Goal: Information Seeking & Learning: Compare options

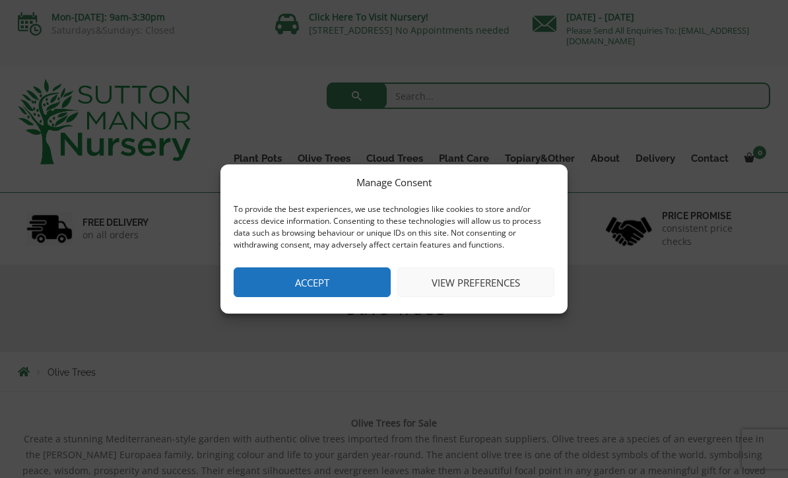
click at [353, 280] on button "Accept" at bounding box center [312, 282] width 157 height 30
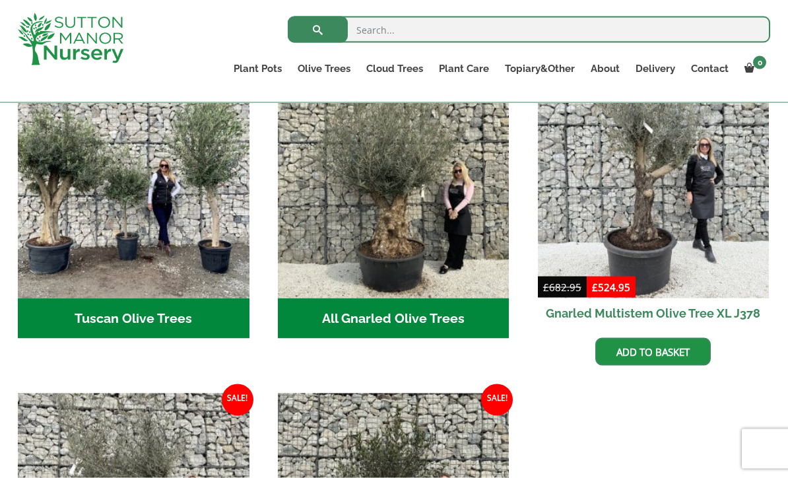
scroll to position [517, 0]
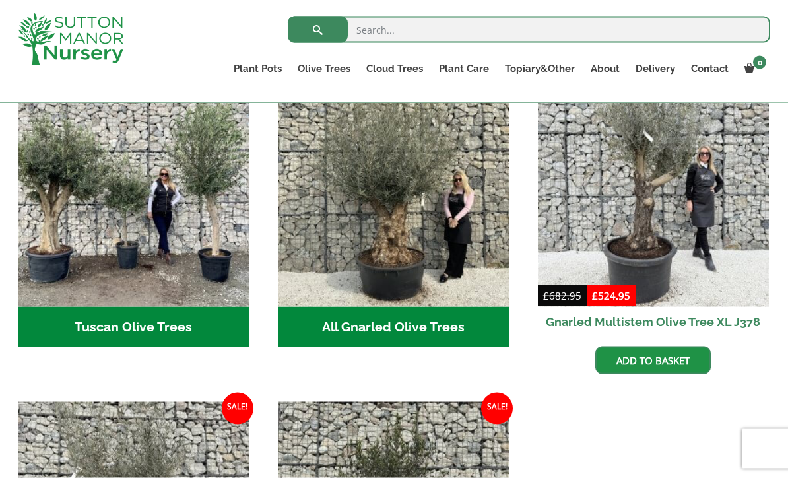
click at [177, 312] on h2 "Tuscan Olive Trees (5)" at bounding box center [134, 327] width 232 height 41
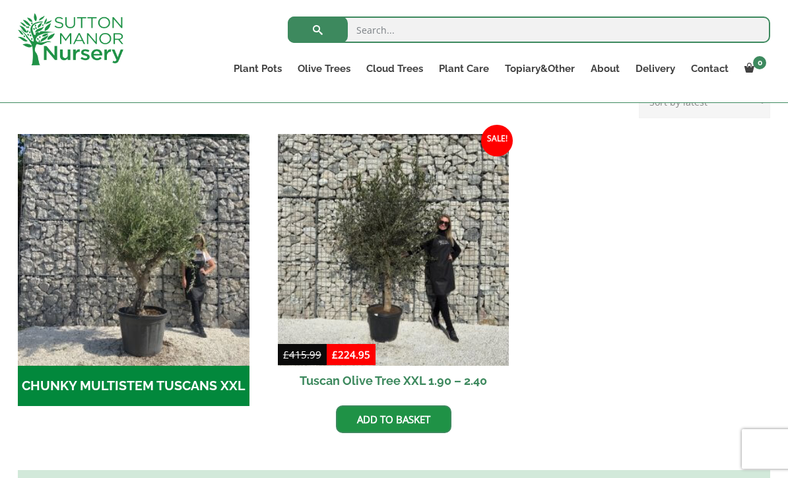
scroll to position [373, 0]
click at [195, 381] on h2 "CHUNKY MULTISTEM TUSCANS XXL (4)" at bounding box center [134, 386] width 232 height 41
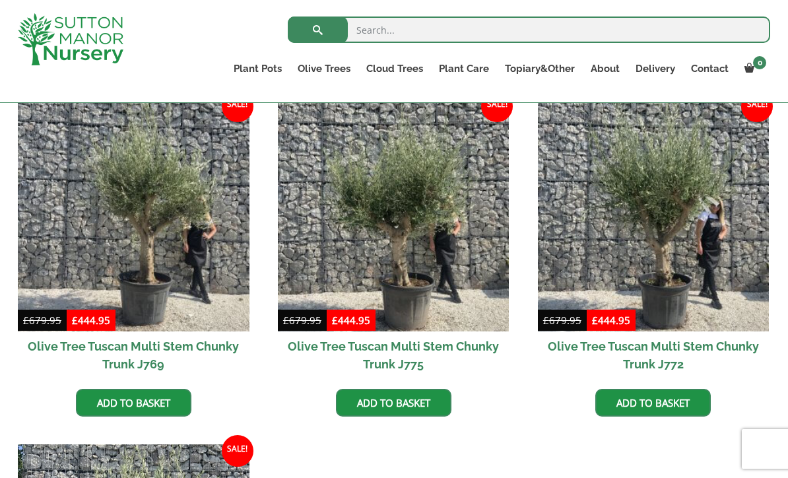
scroll to position [337, 0]
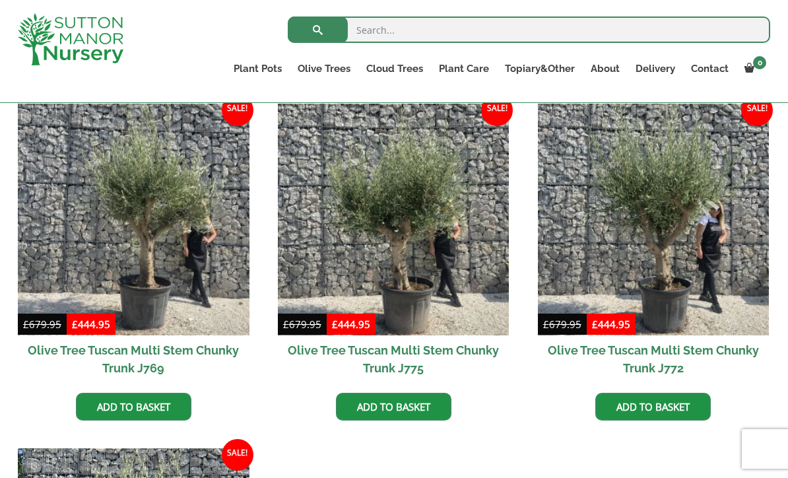
click at [218, 289] on img at bounding box center [134, 220] width 232 height 232
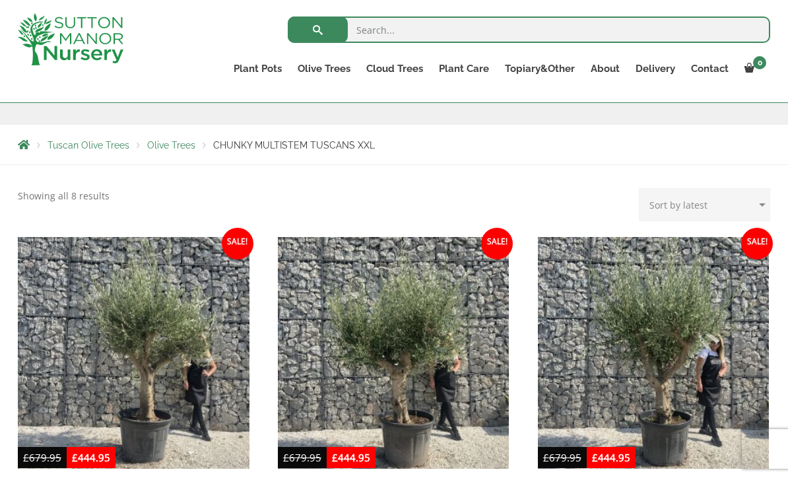
scroll to position [203, 0]
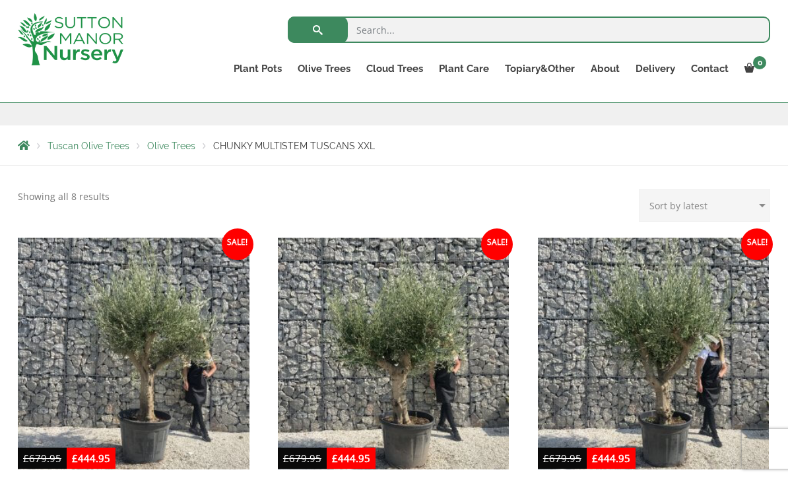
click at [168, 410] on img at bounding box center [134, 354] width 232 height 232
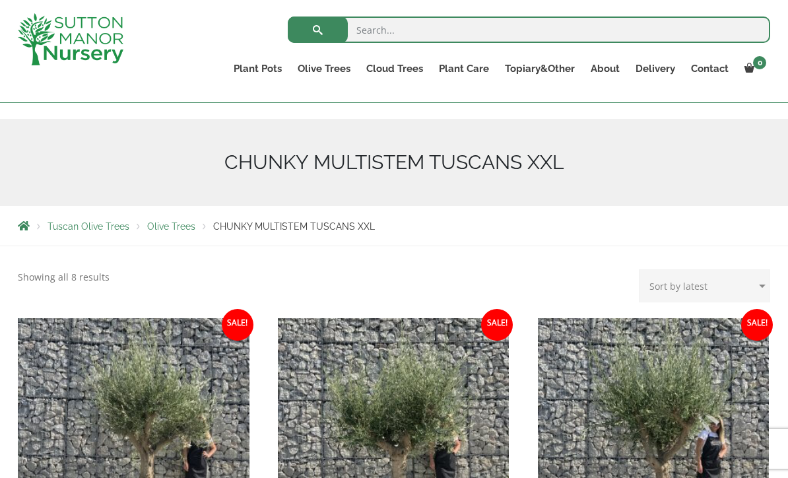
scroll to position [111, 0]
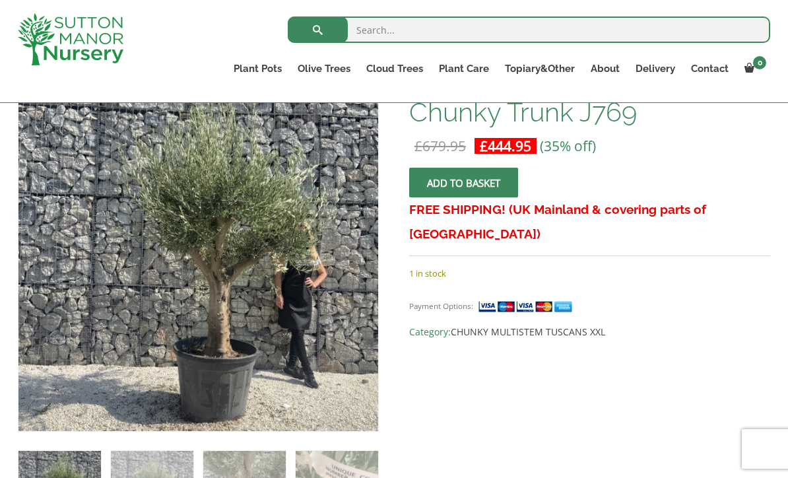
scroll to position [232, 0]
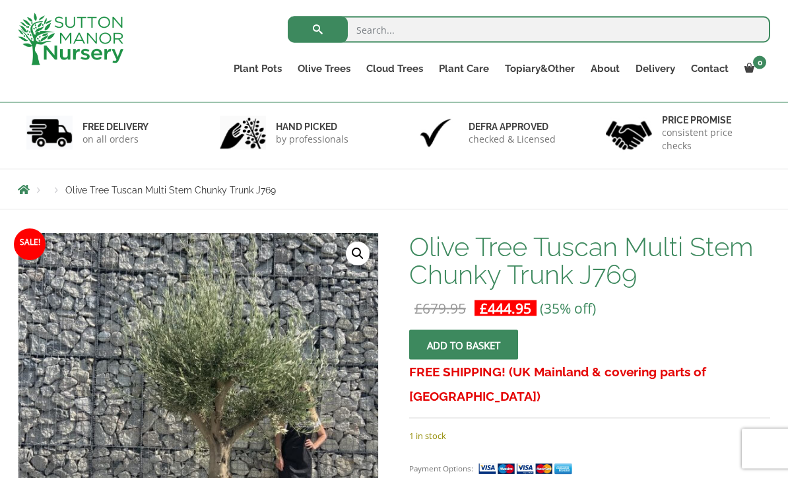
scroll to position [68, 0]
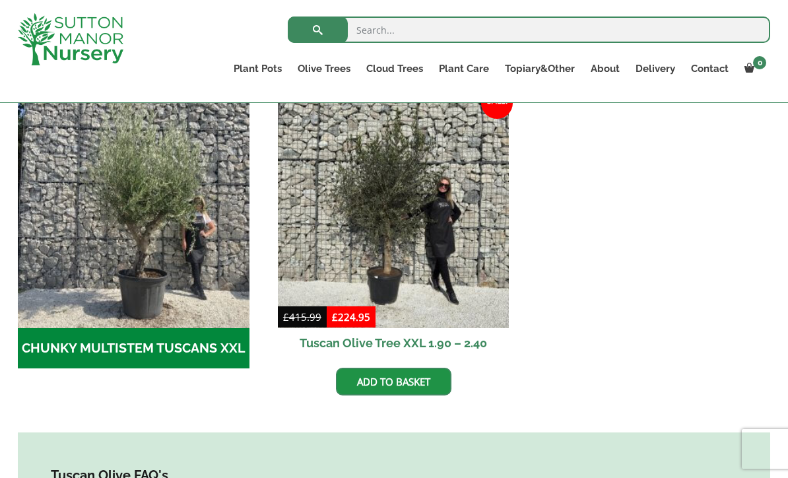
scroll to position [410, 0]
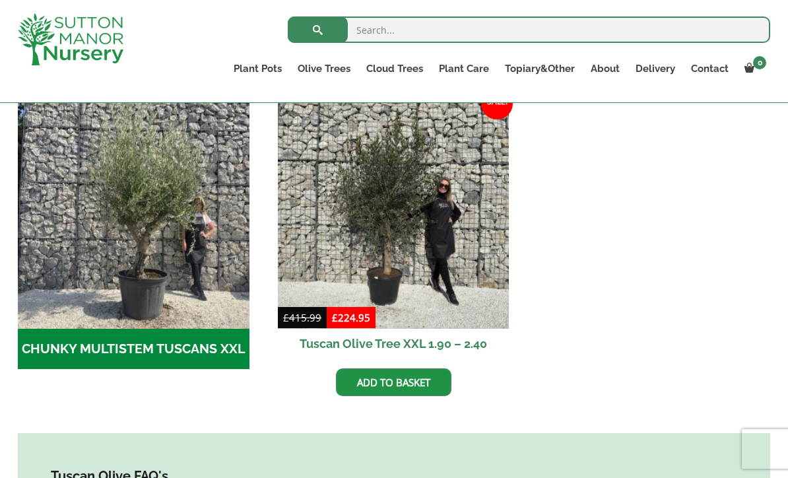
click at [0, 0] on link "Plateau Olive Trees (Mesa Range)" at bounding box center [0, 0] width 0 height 0
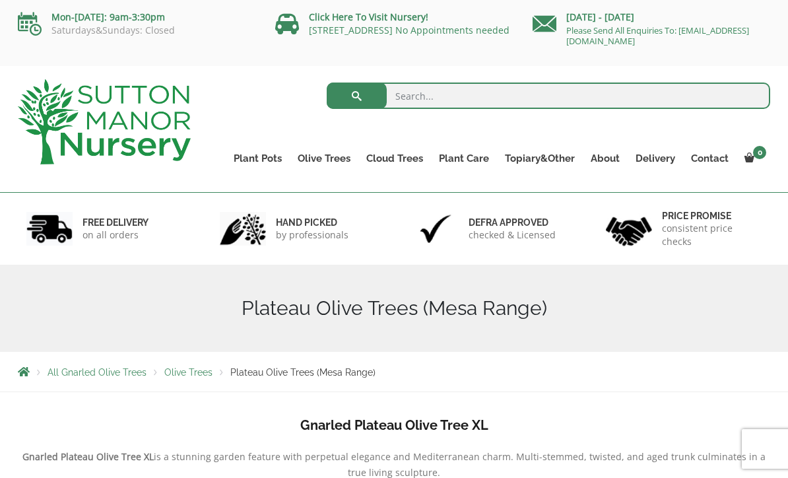
click at [0, 0] on link "Gnarled Olive Trees (Bella Range)" at bounding box center [0, 0] width 0 height 0
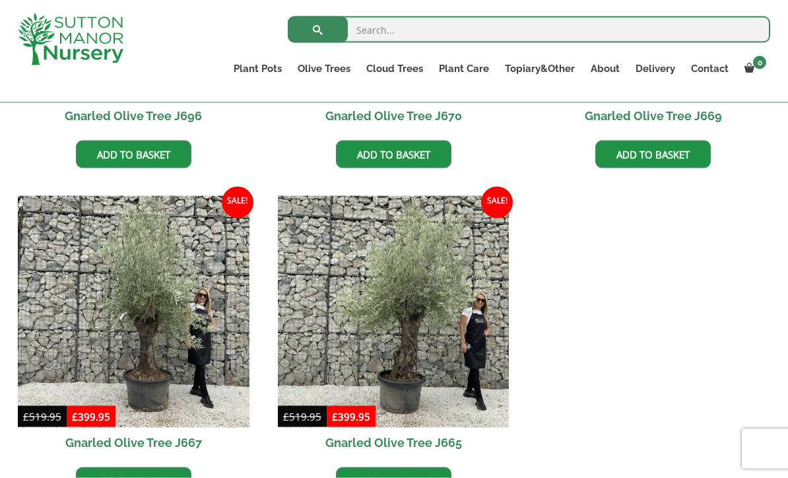
scroll to position [898, 0]
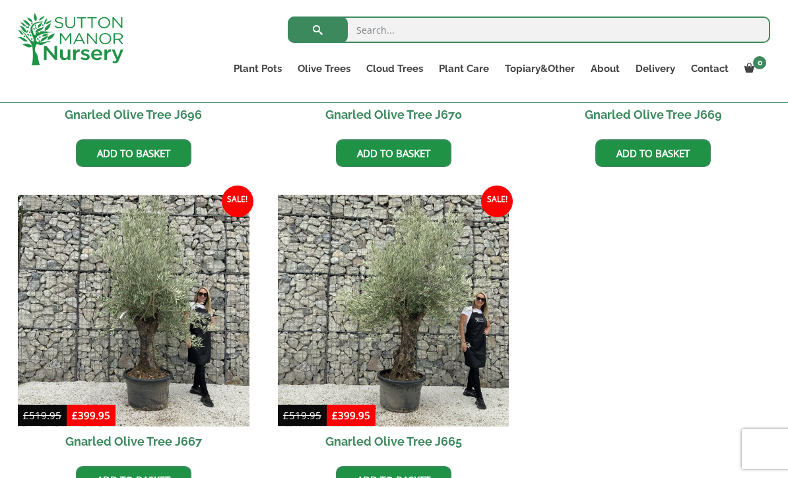
click at [432, 300] on img at bounding box center [394, 311] width 232 height 232
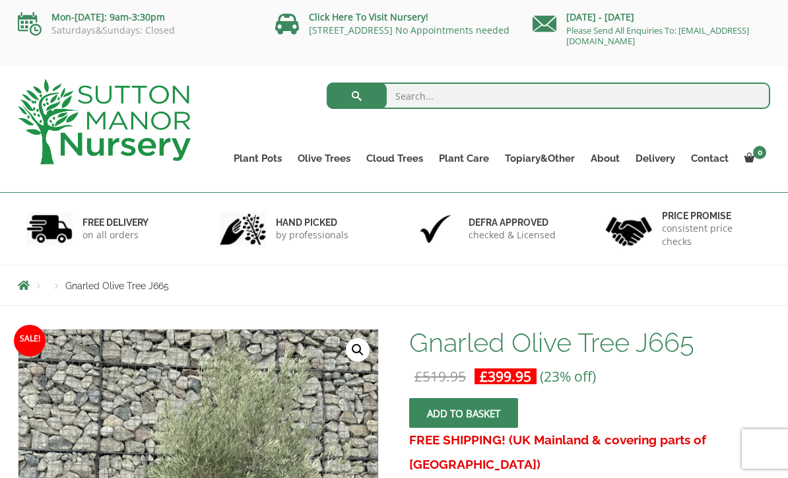
click at [0, 0] on link "Multi Stem Olives (Arcadia Range)" at bounding box center [0, 0] width 0 height 0
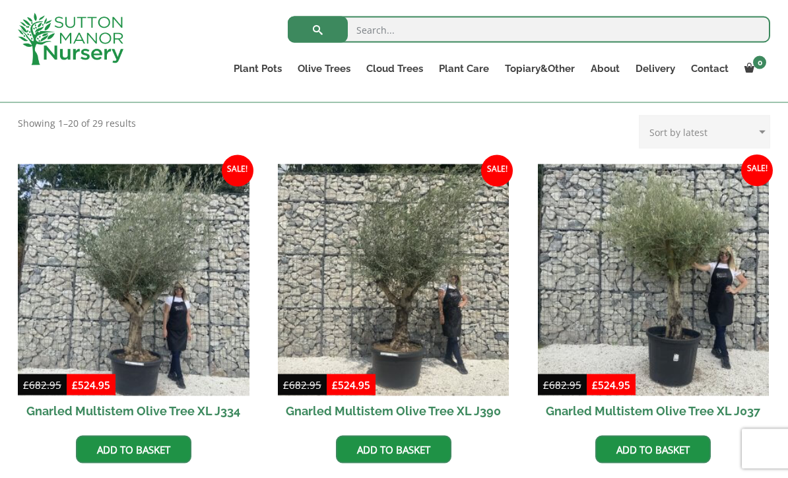
scroll to position [512, 0]
click at [179, 346] on img at bounding box center [134, 280] width 232 height 232
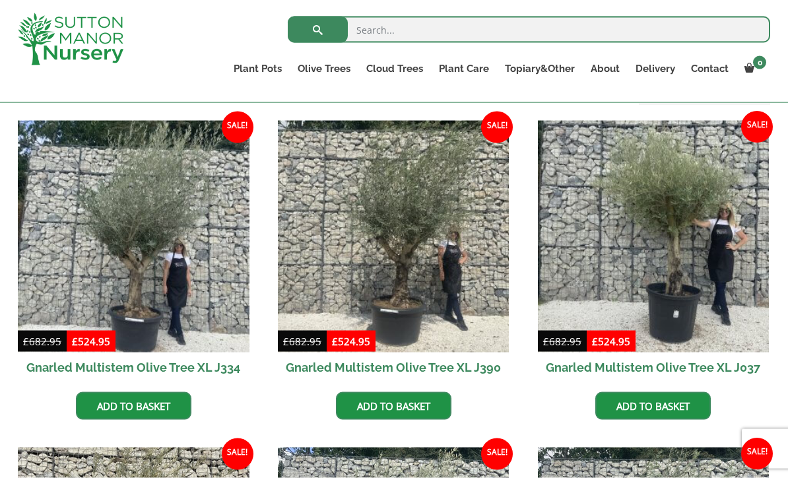
scroll to position [556, 0]
click at [0, 0] on link "Multi Stem Olives (Arcadia Range)" at bounding box center [0, 0] width 0 height 0
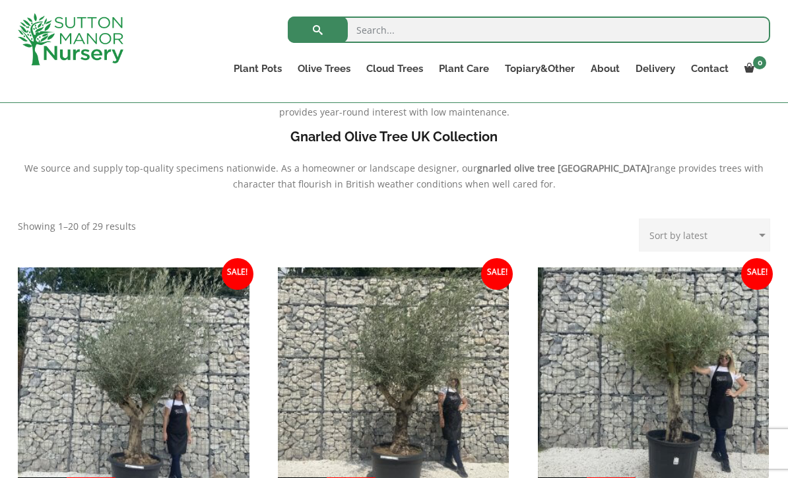
scroll to position [424, 0]
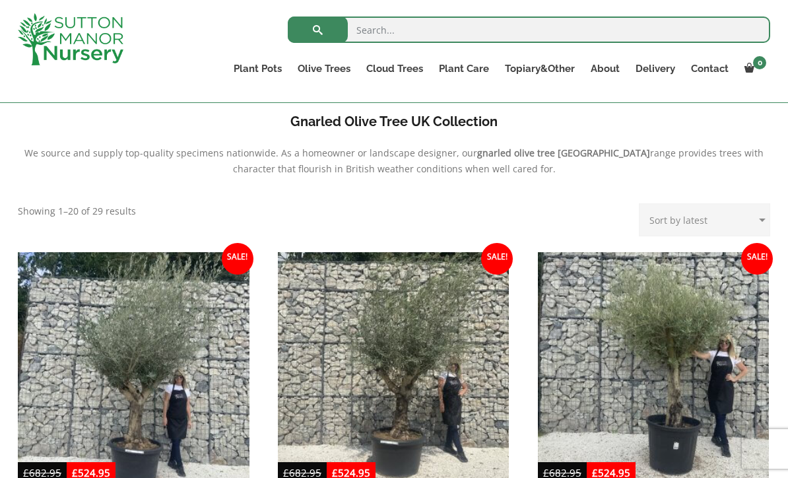
click at [181, 412] on img at bounding box center [134, 368] width 232 height 232
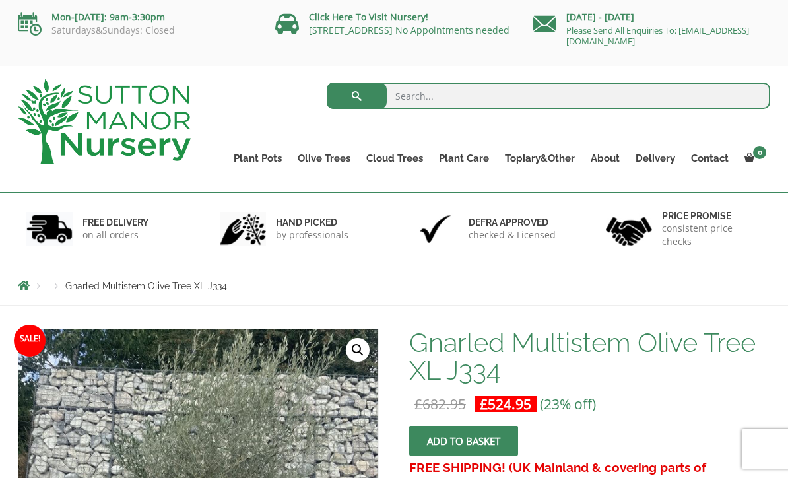
click at [0, 0] on link "Multi Stem Olives (Arcadia Range)" at bounding box center [0, 0] width 0 height 0
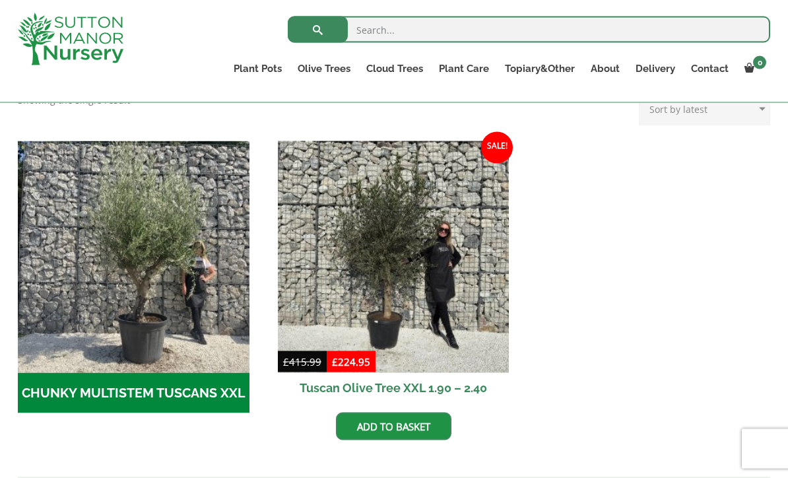
scroll to position [362, 0]
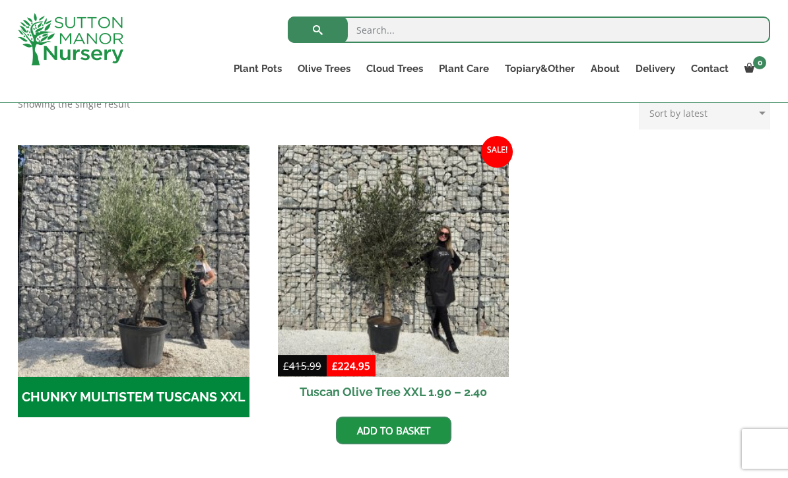
click at [185, 350] on img "Visit product category CHUNKY MULTISTEM TUSCANS XXL" at bounding box center [134, 261] width 232 height 232
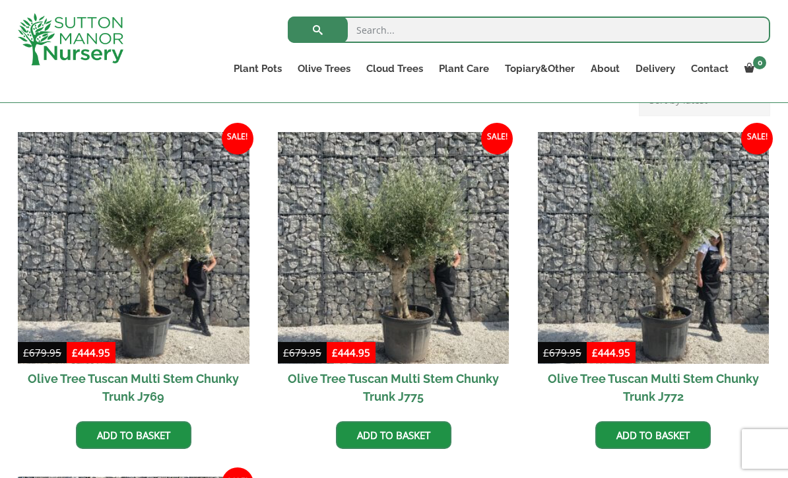
scroll to position [325, 0]
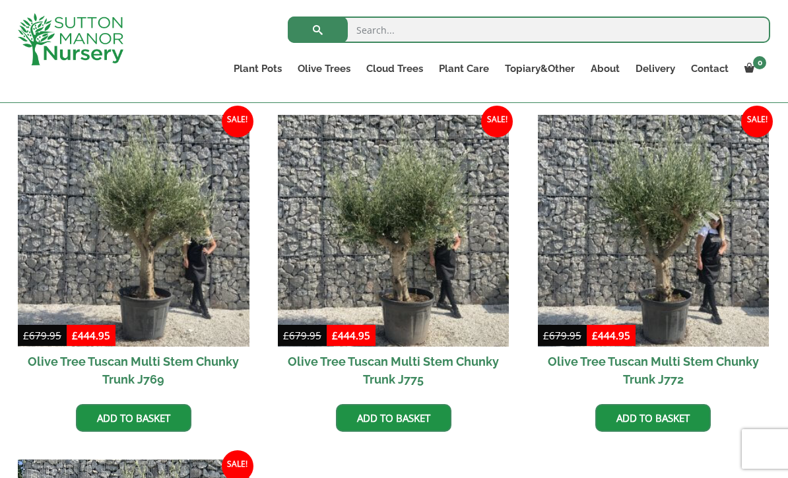
click at [207, 292] on img at bounding box center [134, 231] width 232 height 232
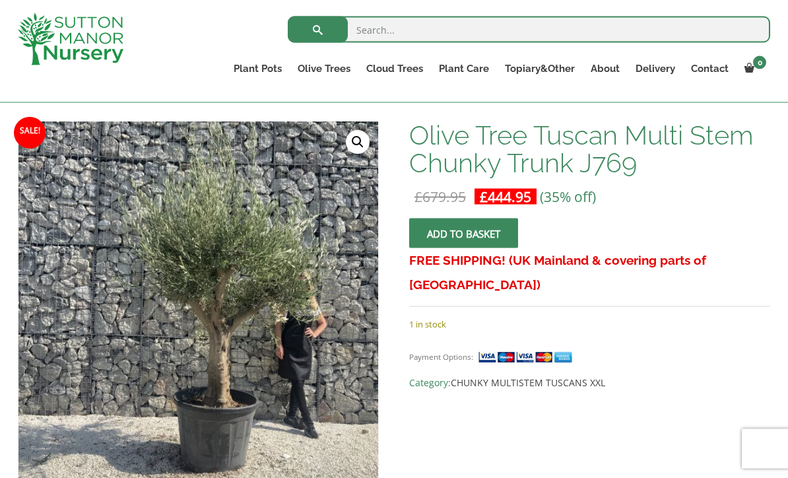
scroll to position [184, 0]
